Goal: Transaction & Acquisition: Purchase product/service

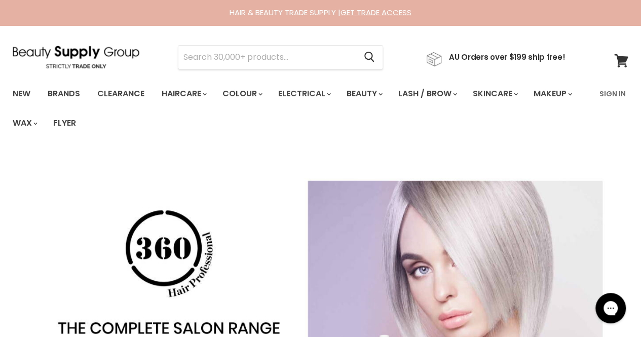
click at [223, 53] on input "Search" at bounding box center [266, 57] width 177 height 23
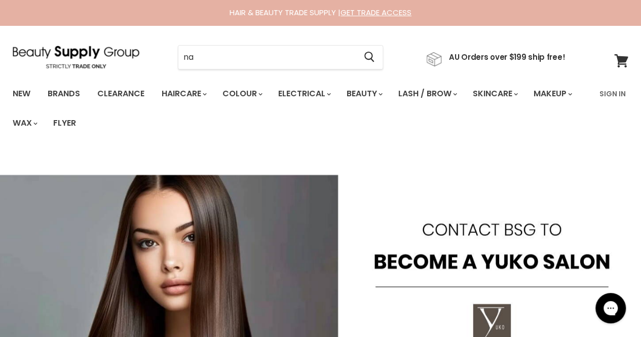
type input "nak"
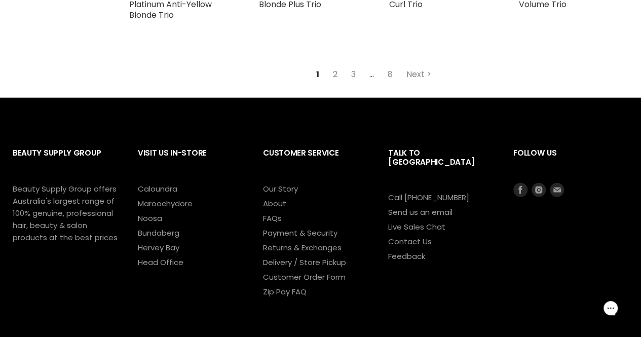
scroll to position [1241, 0]
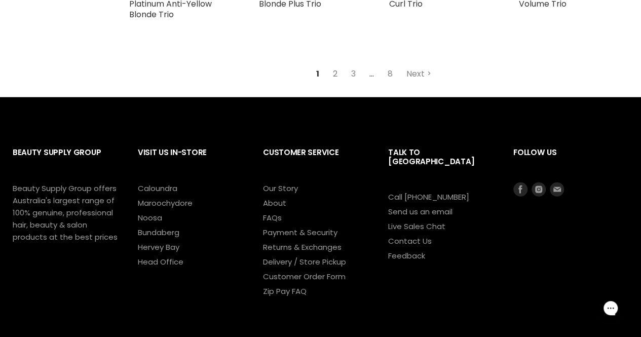
click at [337, 83] on link "2" at bounding box center [335, 74] width 16 height 18
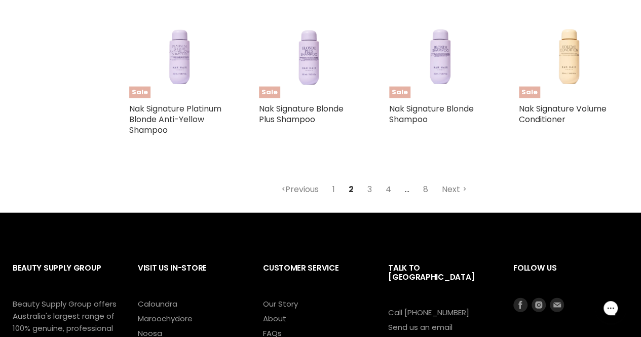
scroll to position [1205, 0]
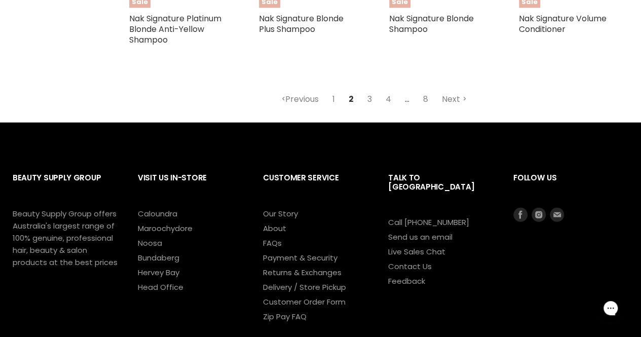
click at [370, 98] on link "3" at bounding box center [370, 99] width 16 height 18
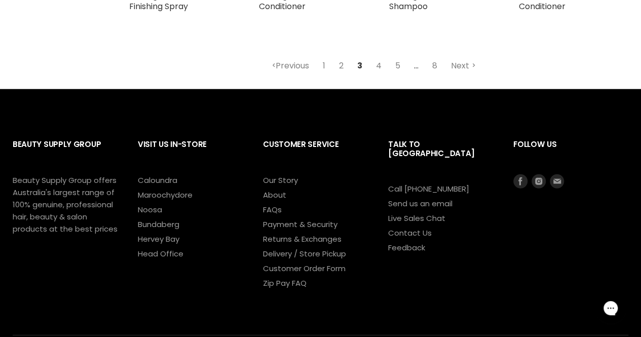
scroll to position [1217, 0]
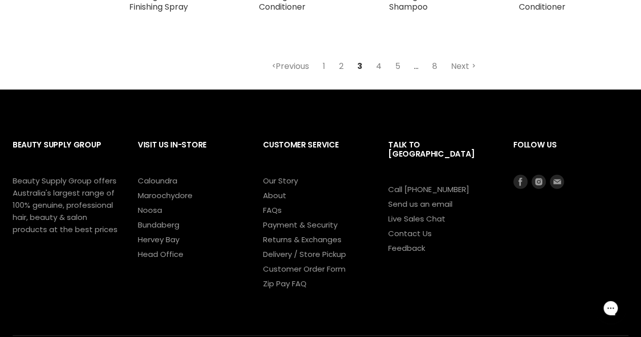
click at [380, 65] on link "4" at bounding box center [378, 66] width 17 height 18
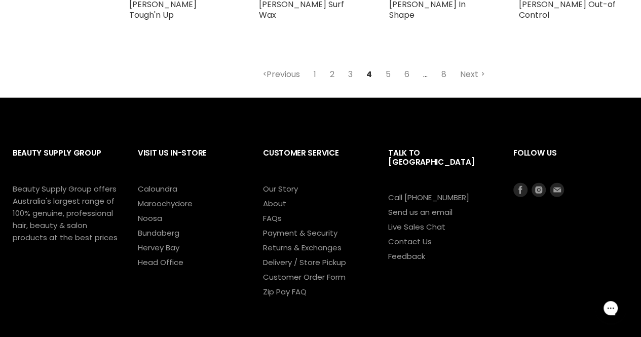
scroll to position [1241, 0]
click at [389, 72] on link "5" at bounding box center [388, 74] width 16 height 18
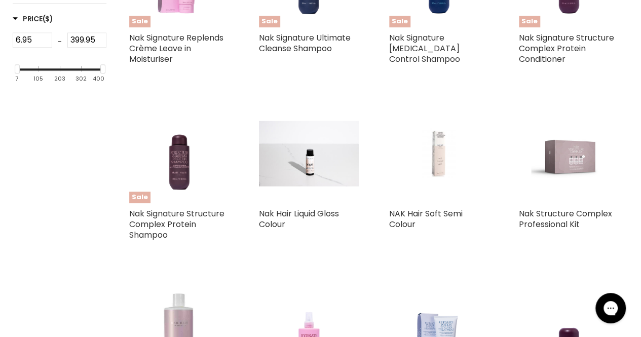
scroll to position [514, 0]
click at [289, 170] on img "Main content" at bounding box center [308, 153] width 99 height 65
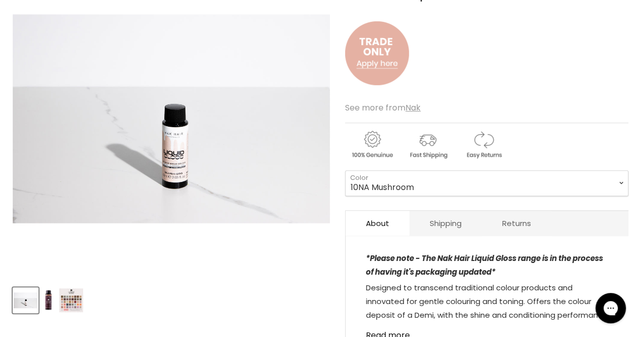
scroll to position [191, 0]
click at [469, 182] on select "10NA Mushroom 5NA Mocha 7M Maple 6NA Wood 6VM Stormy 8N Eucalypt 9ST Oyster 9C …" at bounding box center [486, 183] width 283 height 25
click at [345, 171] on select "10NA Mushroom 5NA Mocha 7M Maple 6NA Wood 6VM Stormy 8N Eucalypt 9ST Oyster 9C …" at bounding box center [486, 183] width 283 height 25
select select "6NA Wood"
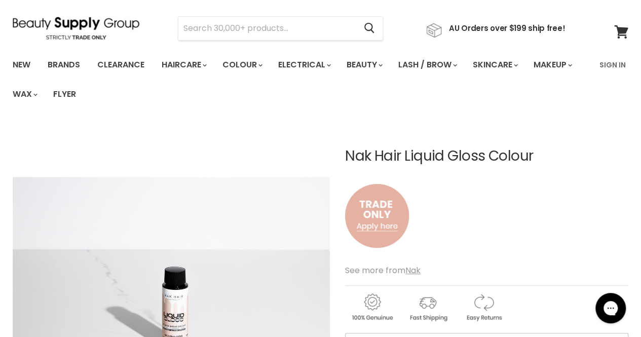
scroll to position [30, 0]
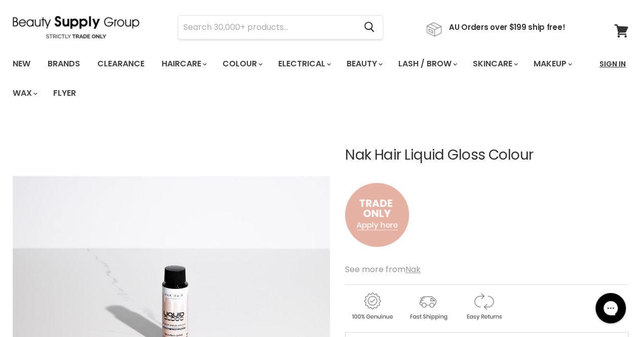
click at [611, 67] on link "Sign In" at bounding box center [613, 63] width 39 height 21
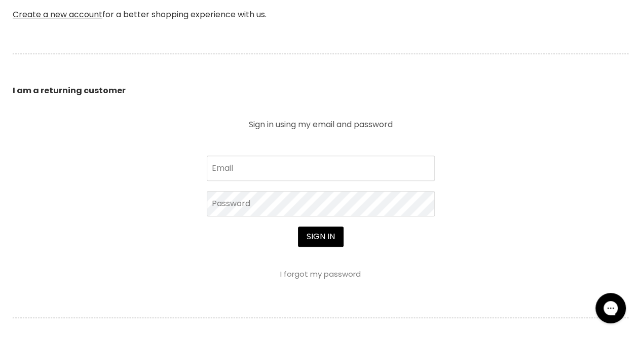
scroll to position [361, 0]
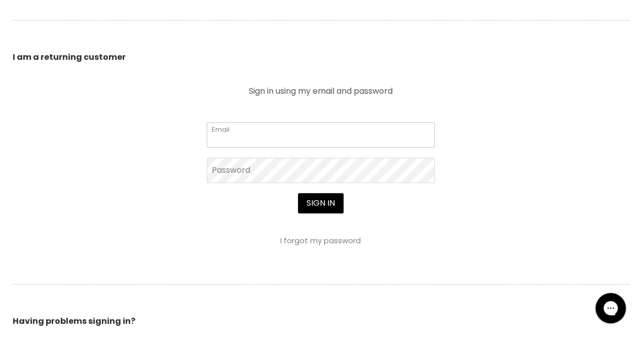
click at [430, 135] on input "Email" at bounding box center [321, 134] width 228 height 25
type input "nasiadamas06@gmail.com"
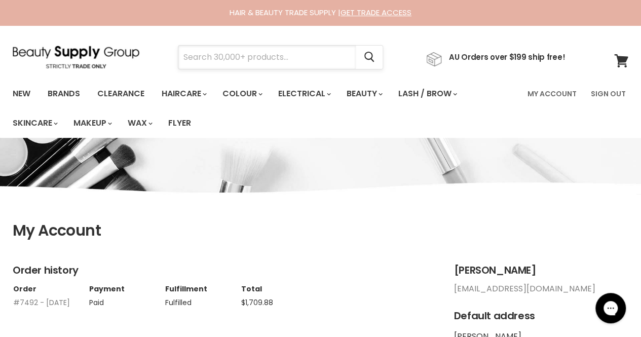
click at [305, 51] on input "Search" at bounding box center [266, 57] width 177 height 23
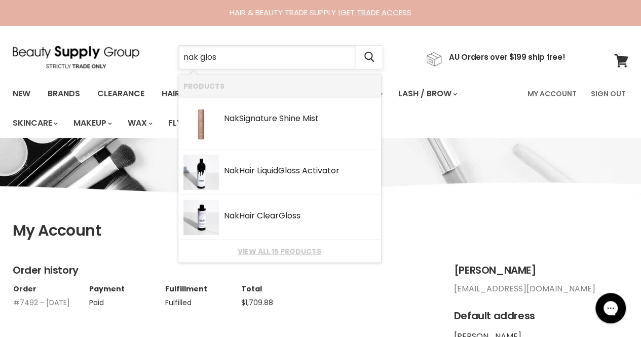
type input "nak gloss"
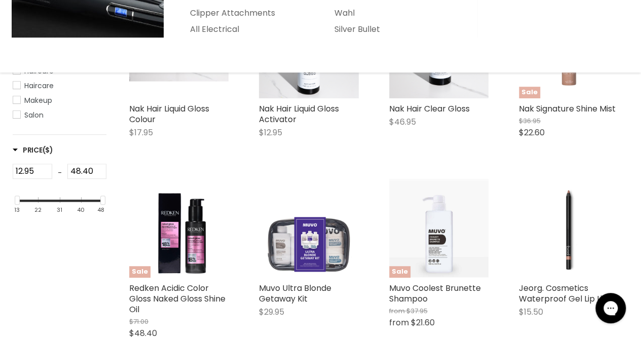
scroll to position [279, 0]
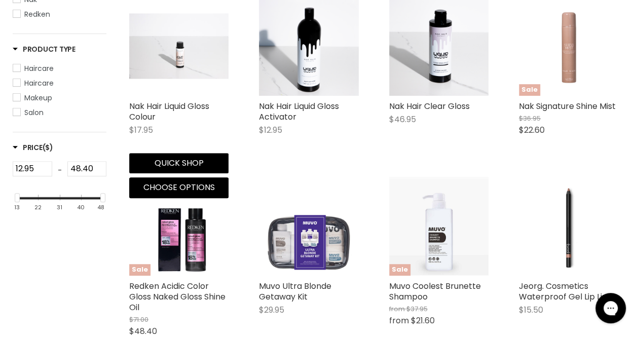
click at [204, 57] on img "Main content" at bounding box center [178, 45] width 99 height 65
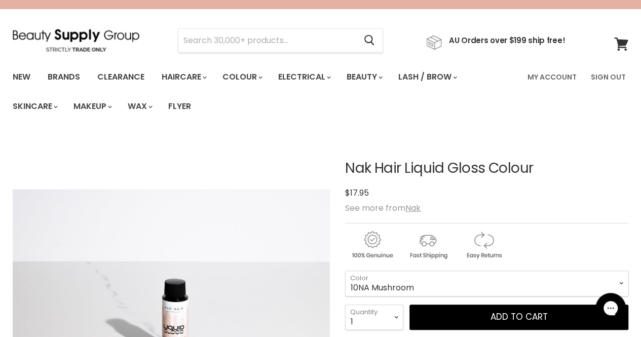
scroll to position [11, 0]
